Goal: Find specific page/section: Find specific page/section

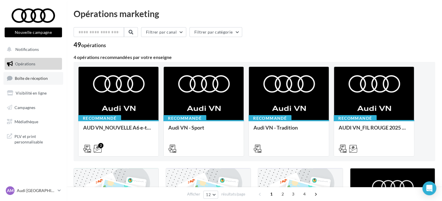
click at [43, 76] on span "Boîte de réception" at bounding box center [31, 78] width 33 height 5
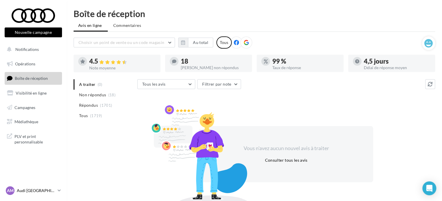
click at [59, 191] on icon at bounding box center [59, 190] width 3 height 5
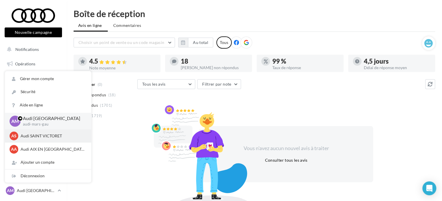
click at [47, 136] on p "Audi SAINT VICTORET" at bounding box center [53, 136] width 64 height 6
